Goal: Task Accomplishment & Management: Use online tool/utility

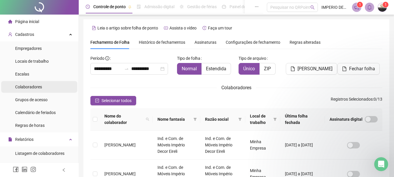
click at [31, 87] on span "Colaboradores" at bounding box center [28, 86] width 27 height 5
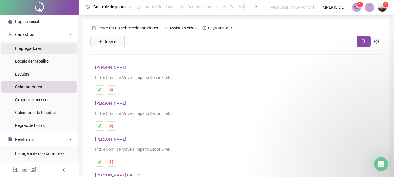
click at [31, 47] on span "Empregadores" at bounding box center [28, 48] width 27 height 5
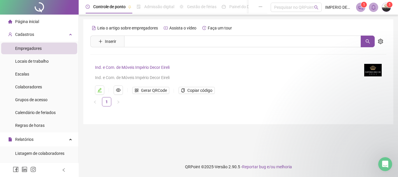
click at [147, 87] on ul "Gerar QRCode Copiar código" at bounding box center [226, 89] width 262 height 9
click at [148, 91] on span "Gerar QRCode" at bounding box center [154, 90] width 26 height 6
click at [22, 84] on div "Colaboradores" at bounding box center [28, 87] width 27 height 12
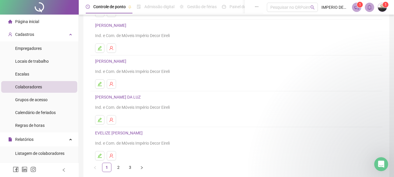
scroll to position [105, 0]
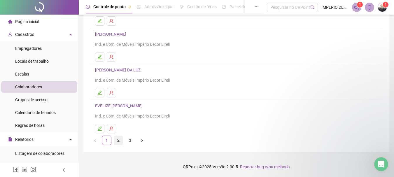
click at [118, 140] on link "2" at bounding box center [118, 140] width 9 height 9
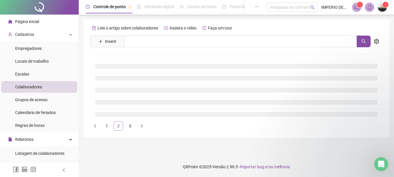
scroll to position [0, 0]
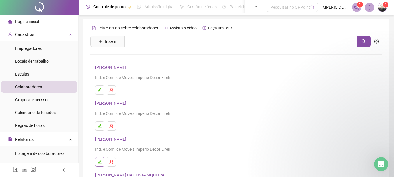
click at [101, 160] on icon "edit" at bounding box center [100, 162] width 4 height 4
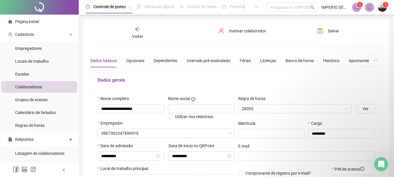
type input "*******"
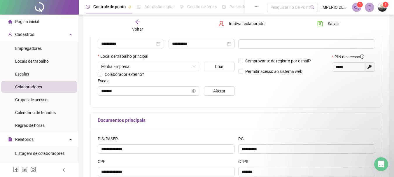
scroll to position [117, 0]
